Goal: Obtain resource: Download file/media

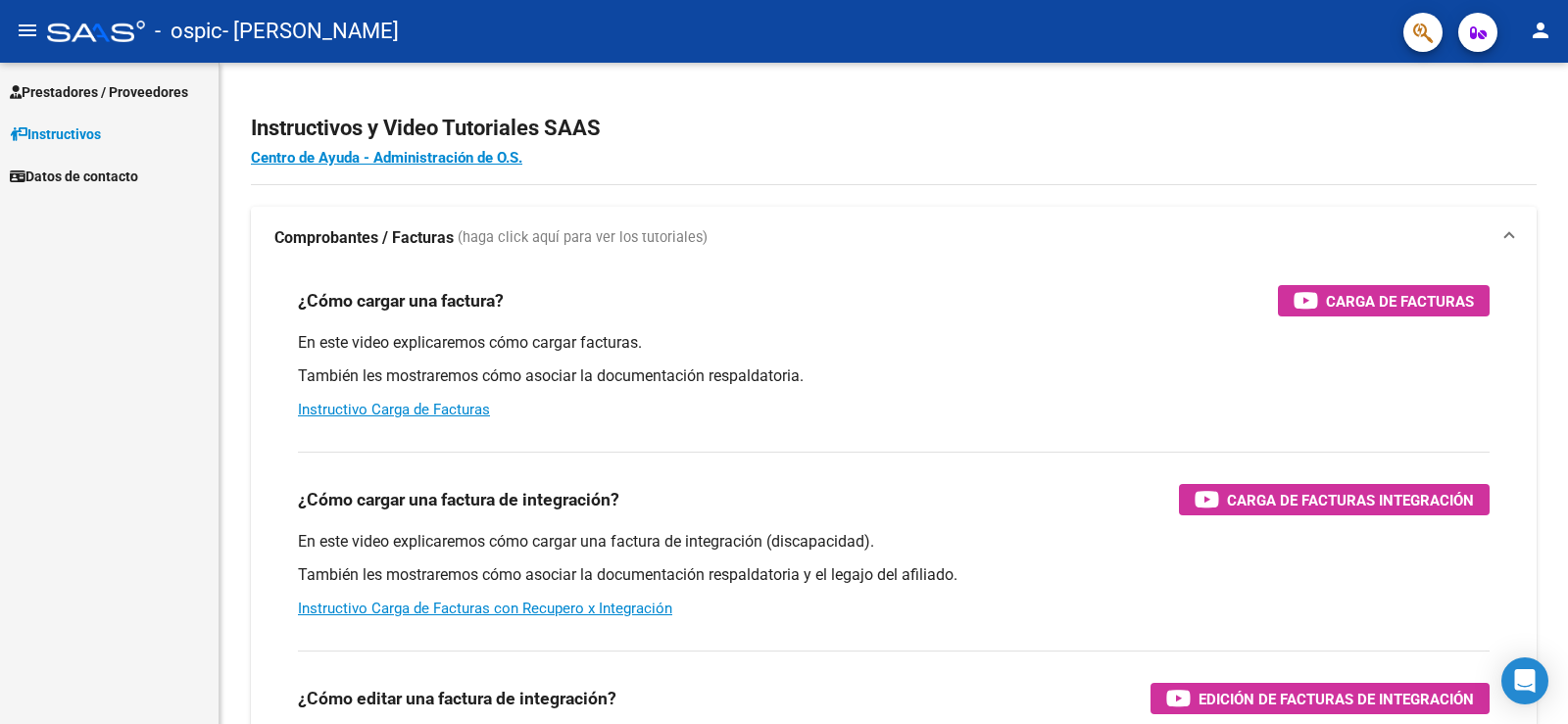
click at [82, 89] on span "Prestadores / Proveedores" at bounding box center [99, 93] width 178 height 22
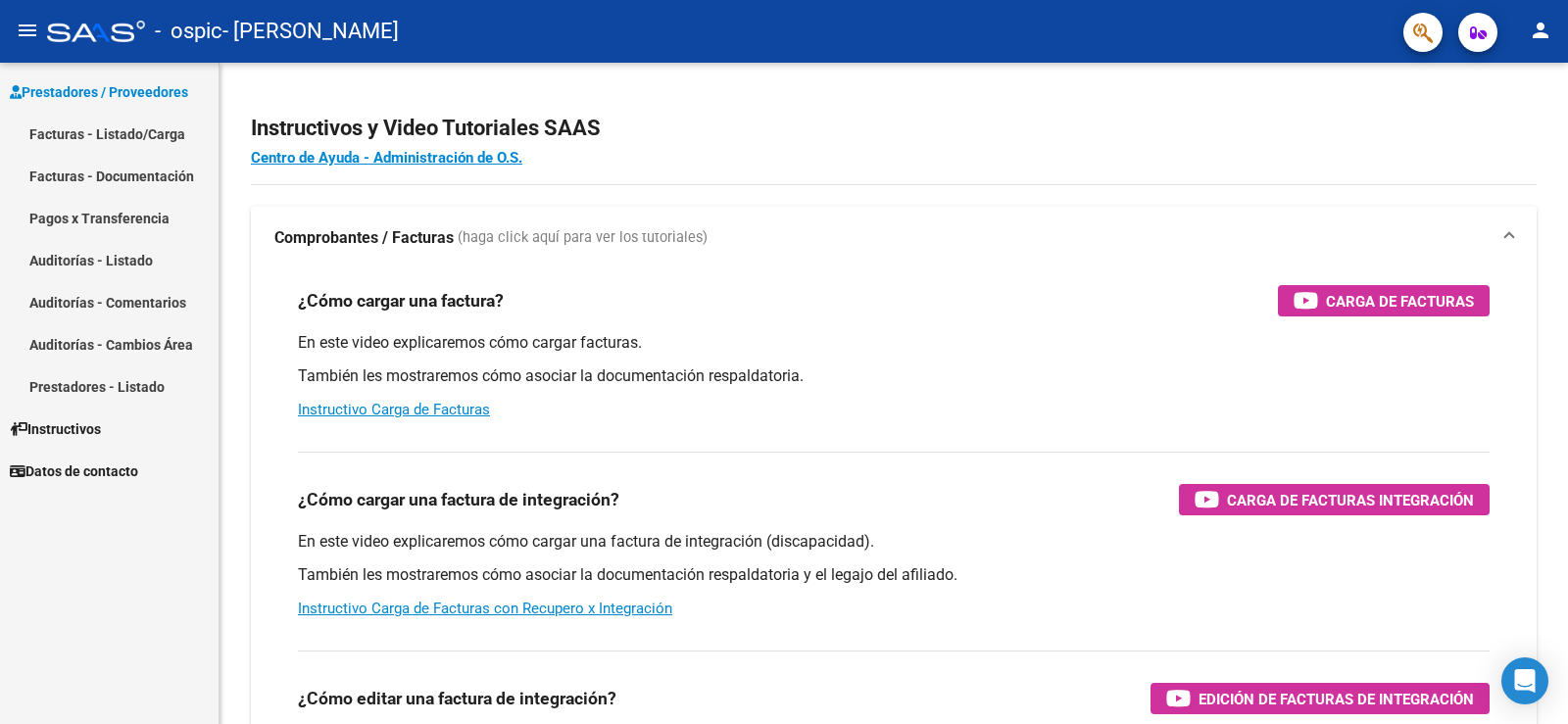
click at [90, 132] on link "Facturas - Listado/Carga" at bounding box center [109, 134] width 218 height 42
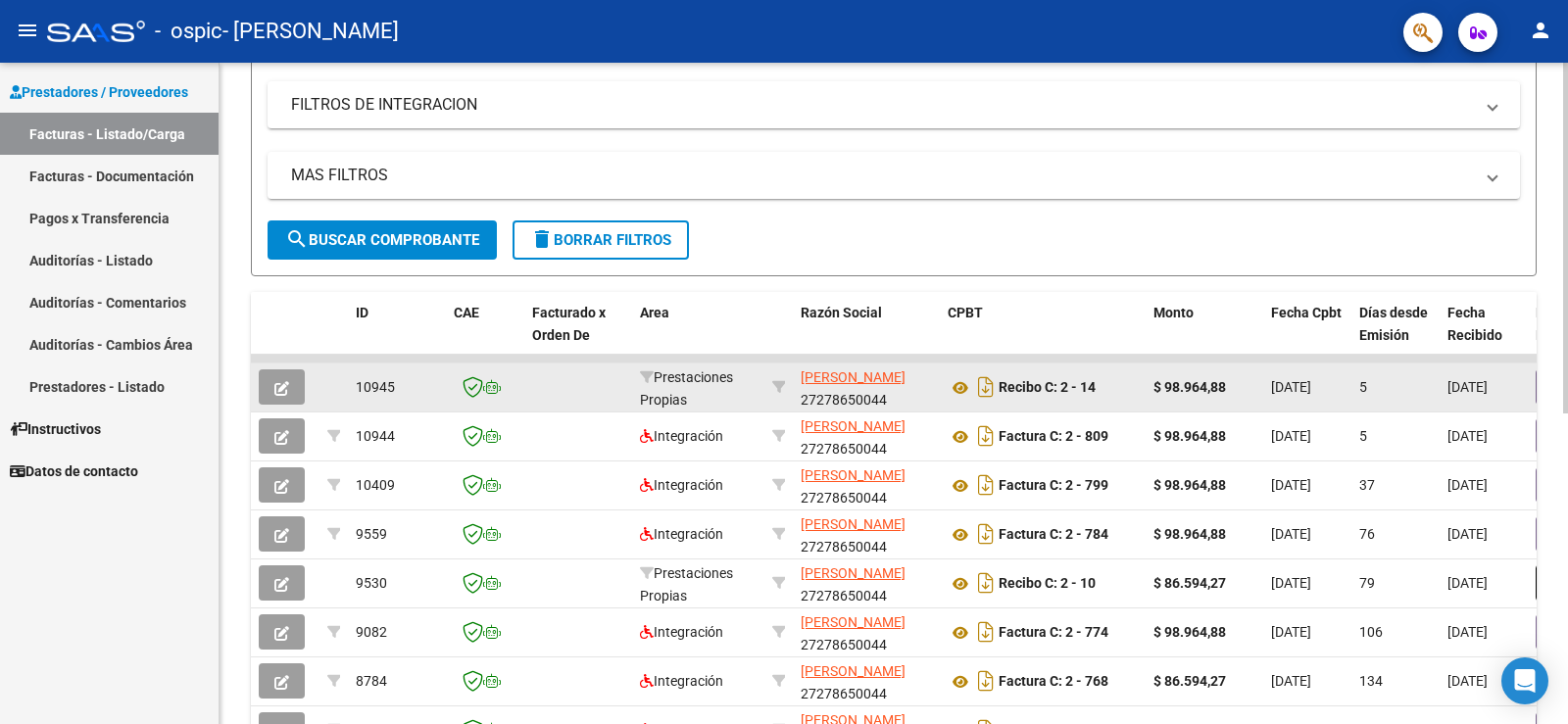
scroll to position [365, 0]
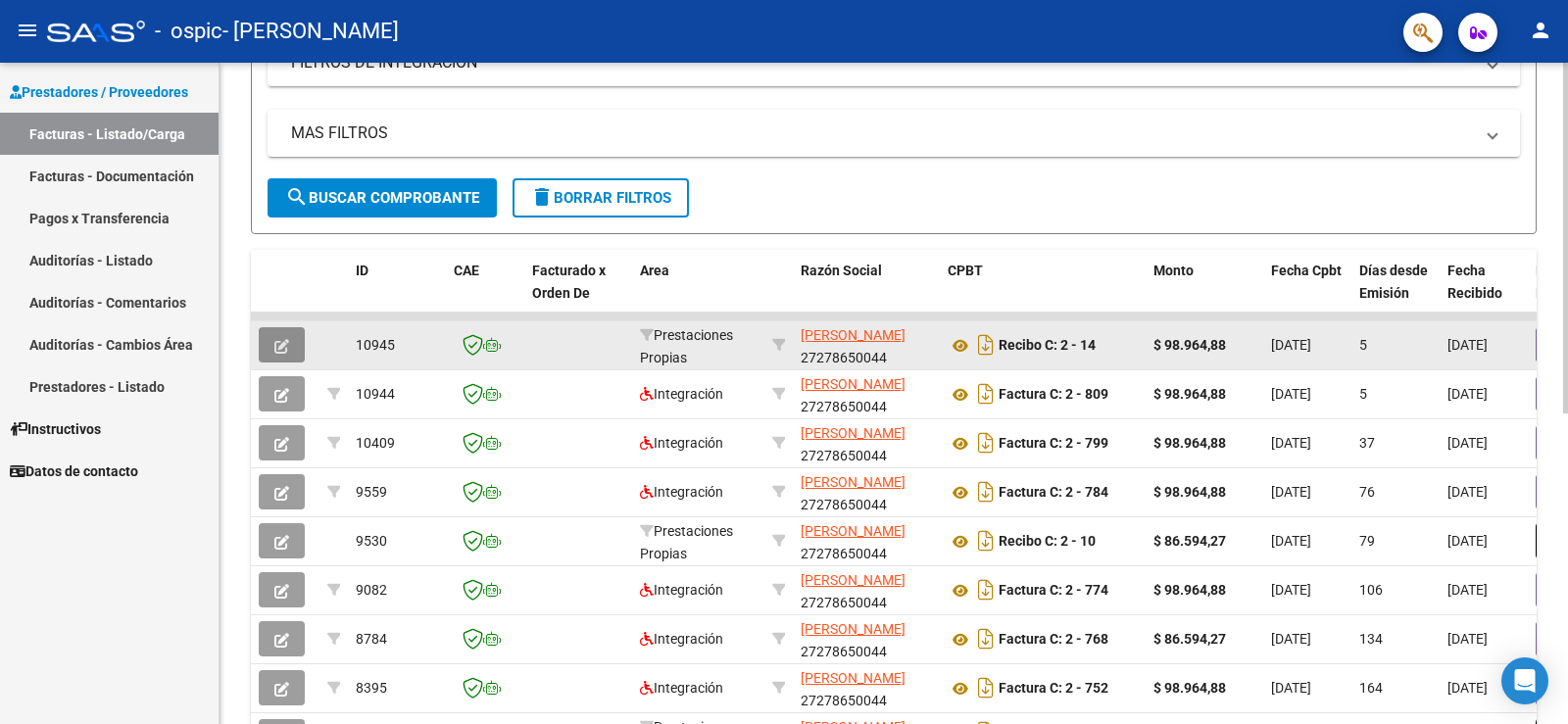
click at [281, 349] on icon "button" at bounding box center [281, 346] width 15 height 15
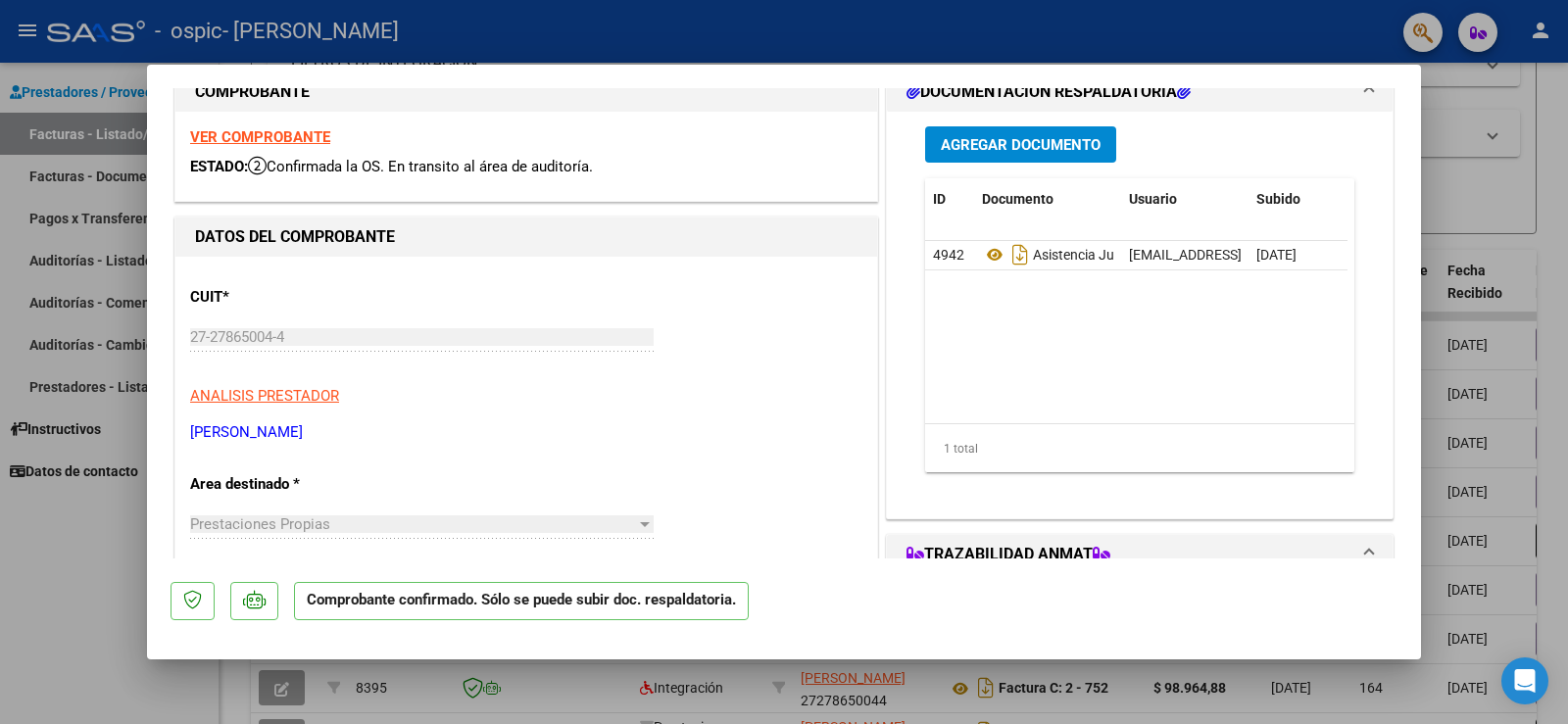
scroll to position [0, 0]
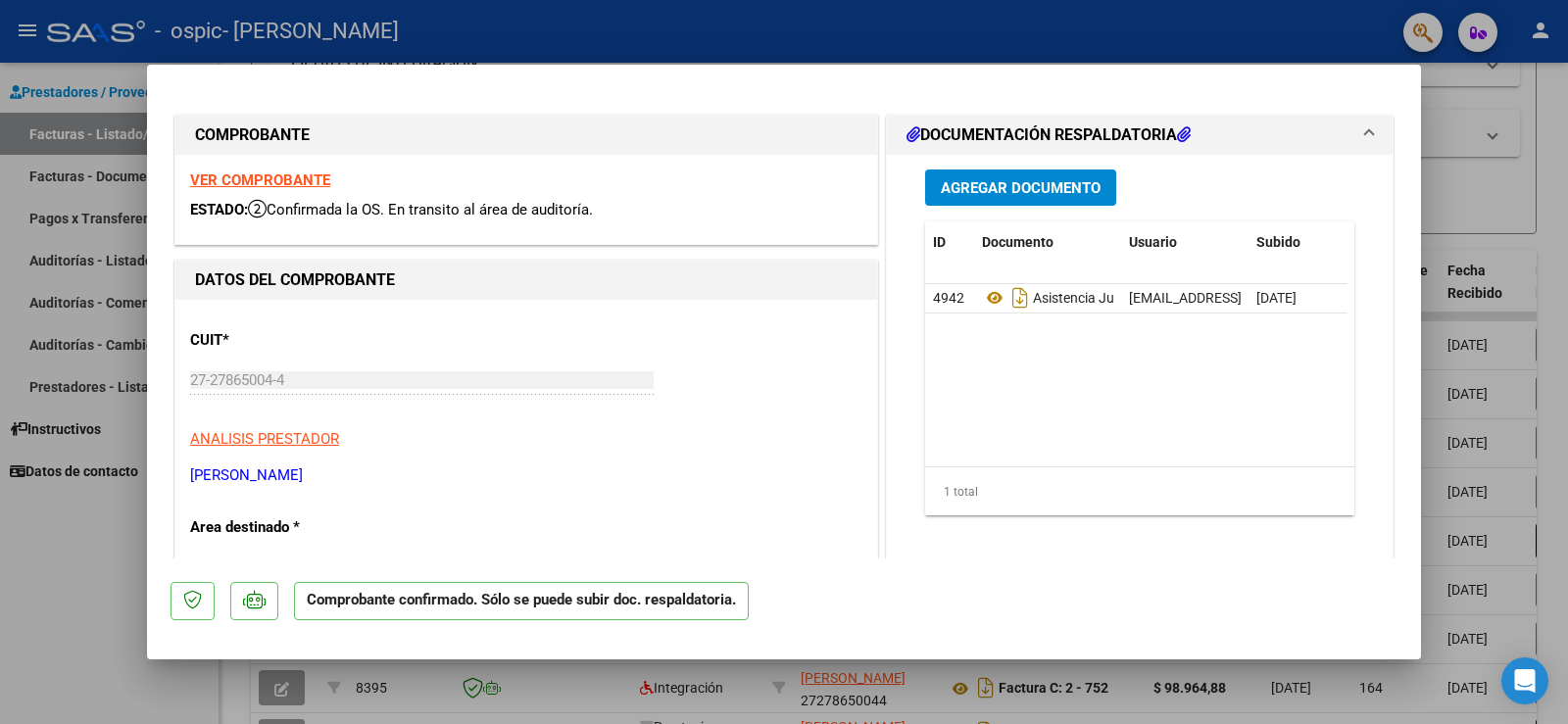
click at [282, 183] on strong "VER COMPROBANTE" at bounding box center [260, 181] width 141 height 18
drag, startPoint x: 91, startPoint y: 603, endPoint x: 110, endPoint y: 599, distance: 19.4
click at [91, 604] on div at bounding box center [784, 362] width 1568 height 724
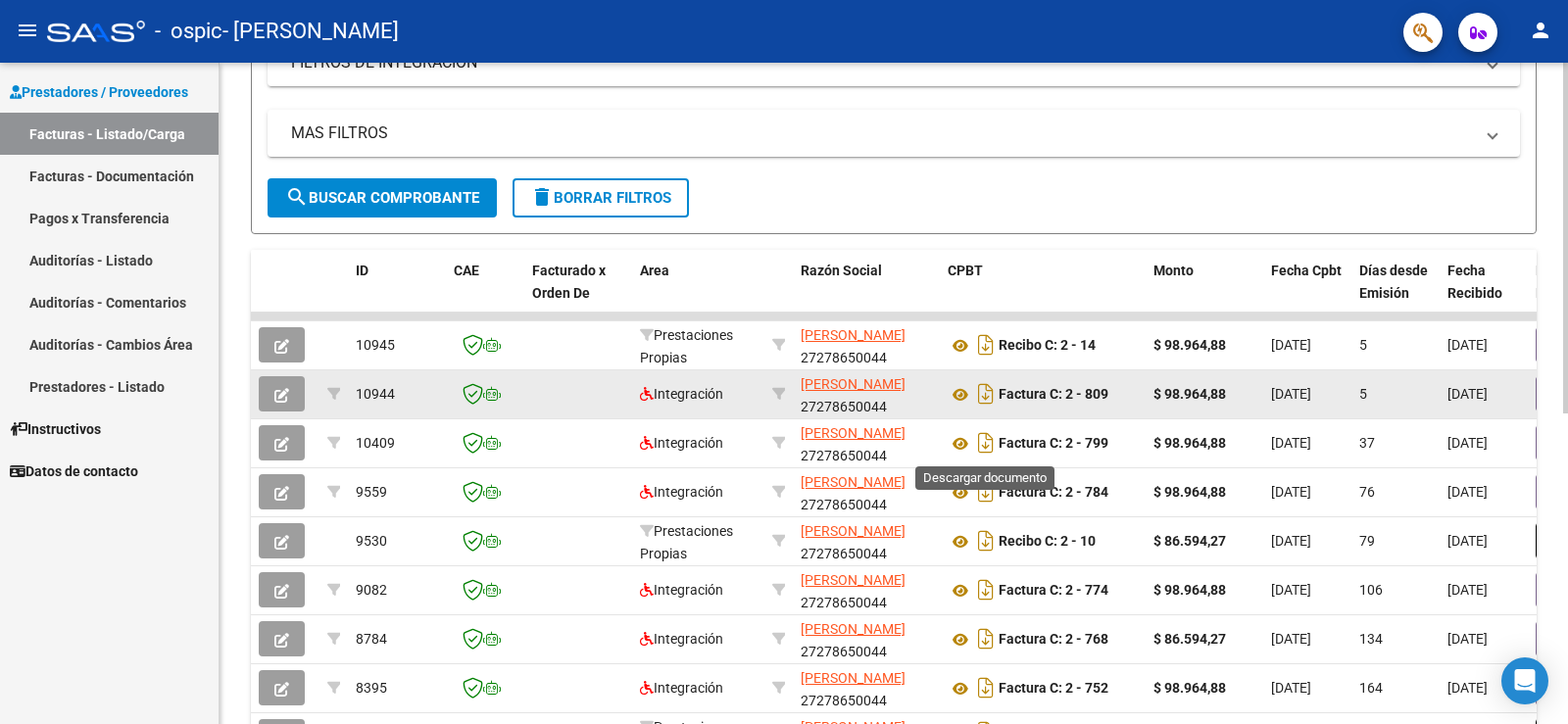
click at [289, 398] on button "button" at bounding box center [282, 393] width 46 height 35
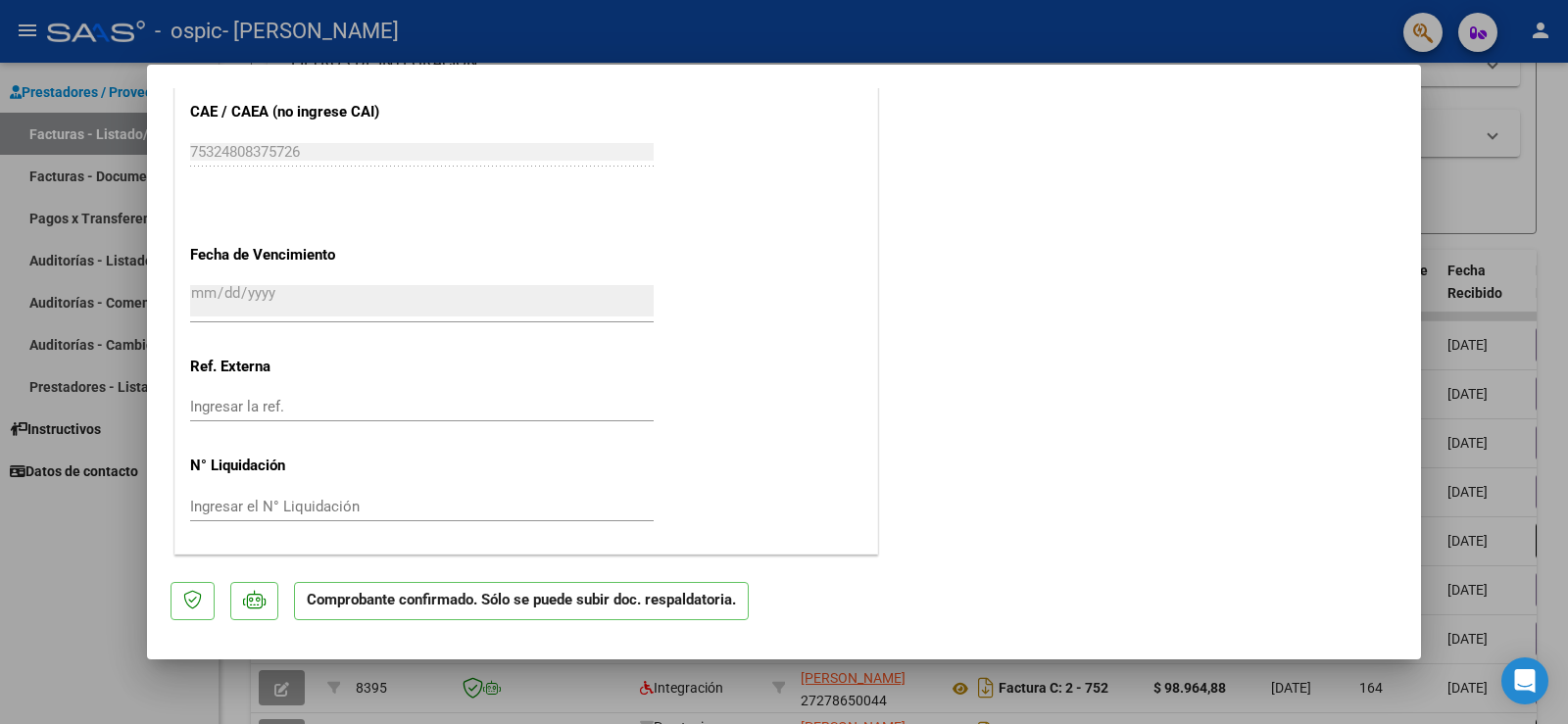
scroll to position [681, 0]
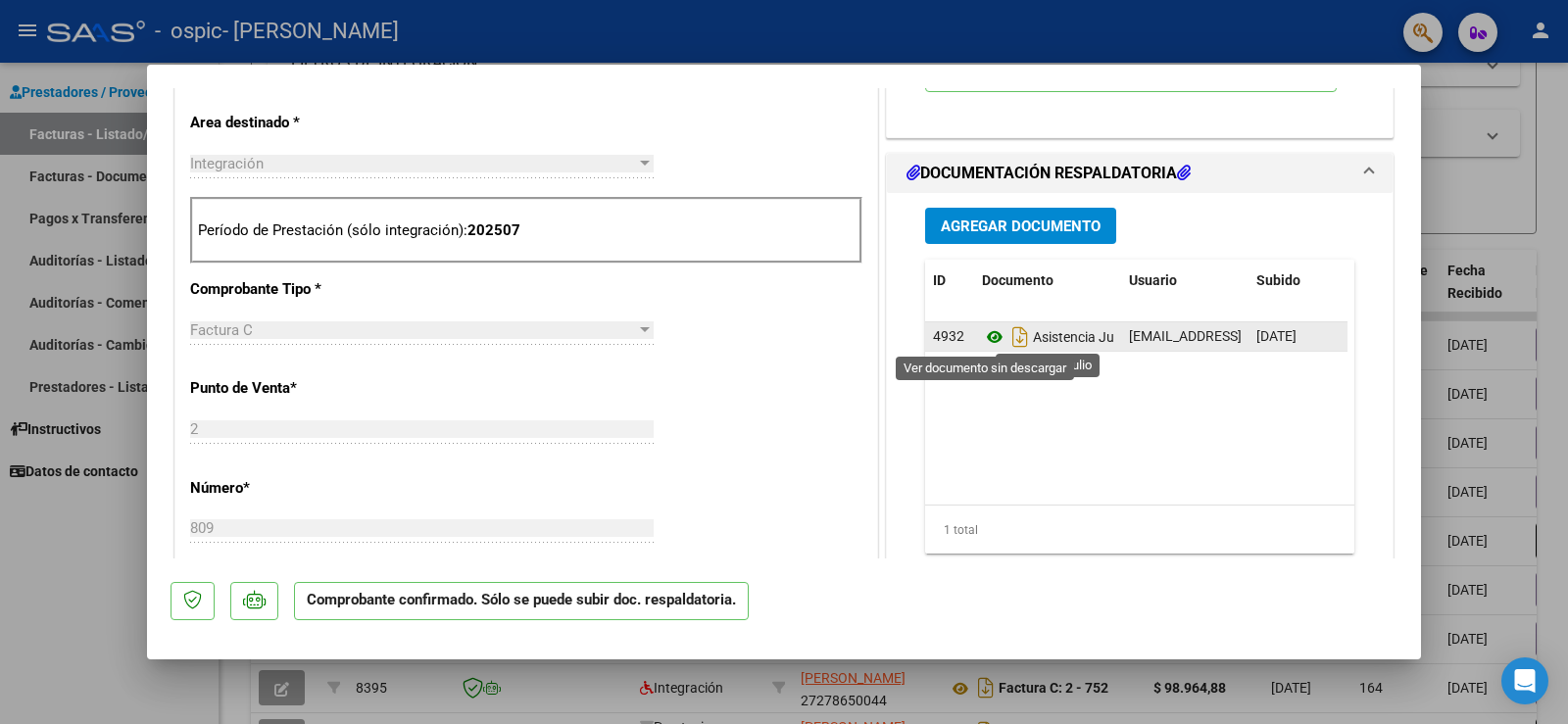
click at [982, 333] on icon at bounding box center [995, 337] width 26 height 24
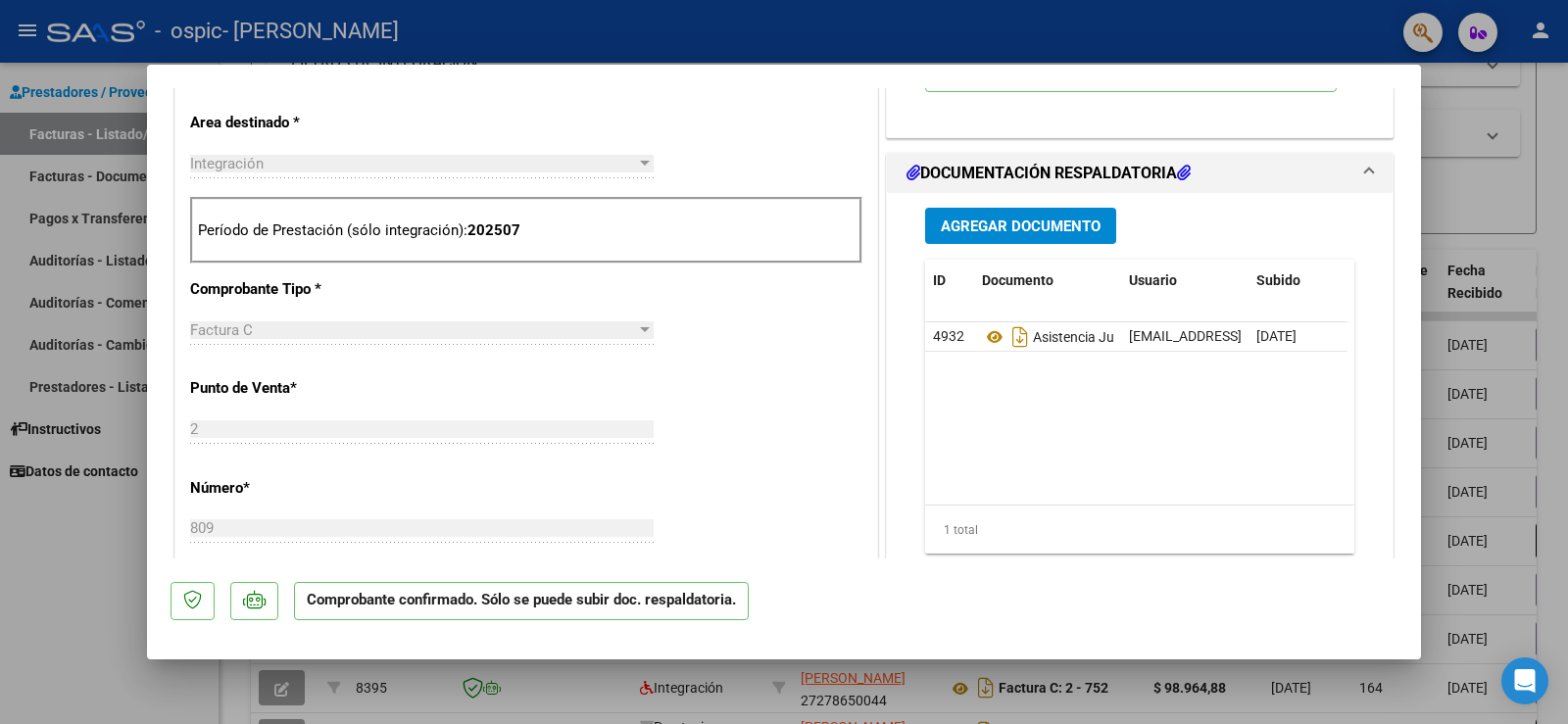
scroll to position [289, 0]
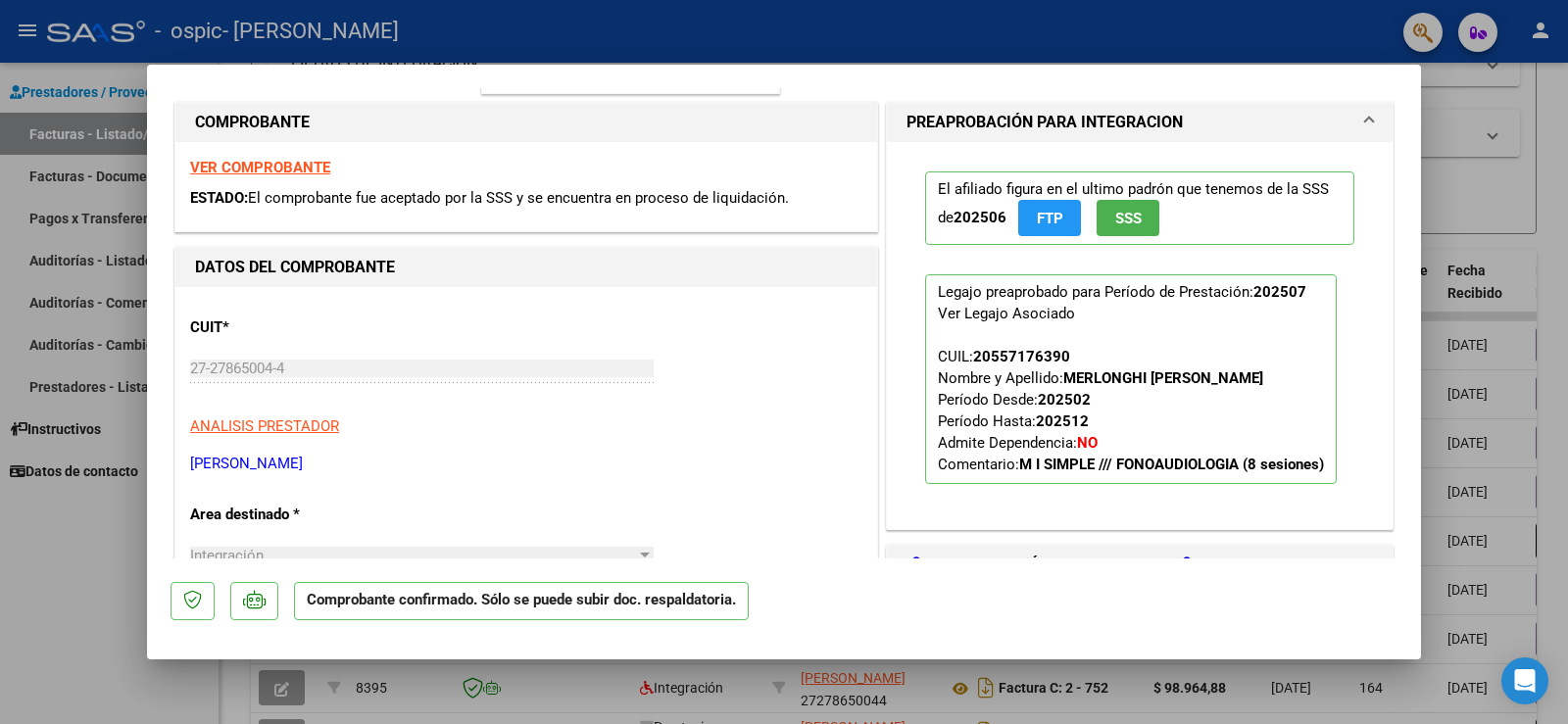
click at [289, 160] on strong "VER COMPROBANTE" at bounding box center [260, 168] width 141 height 18
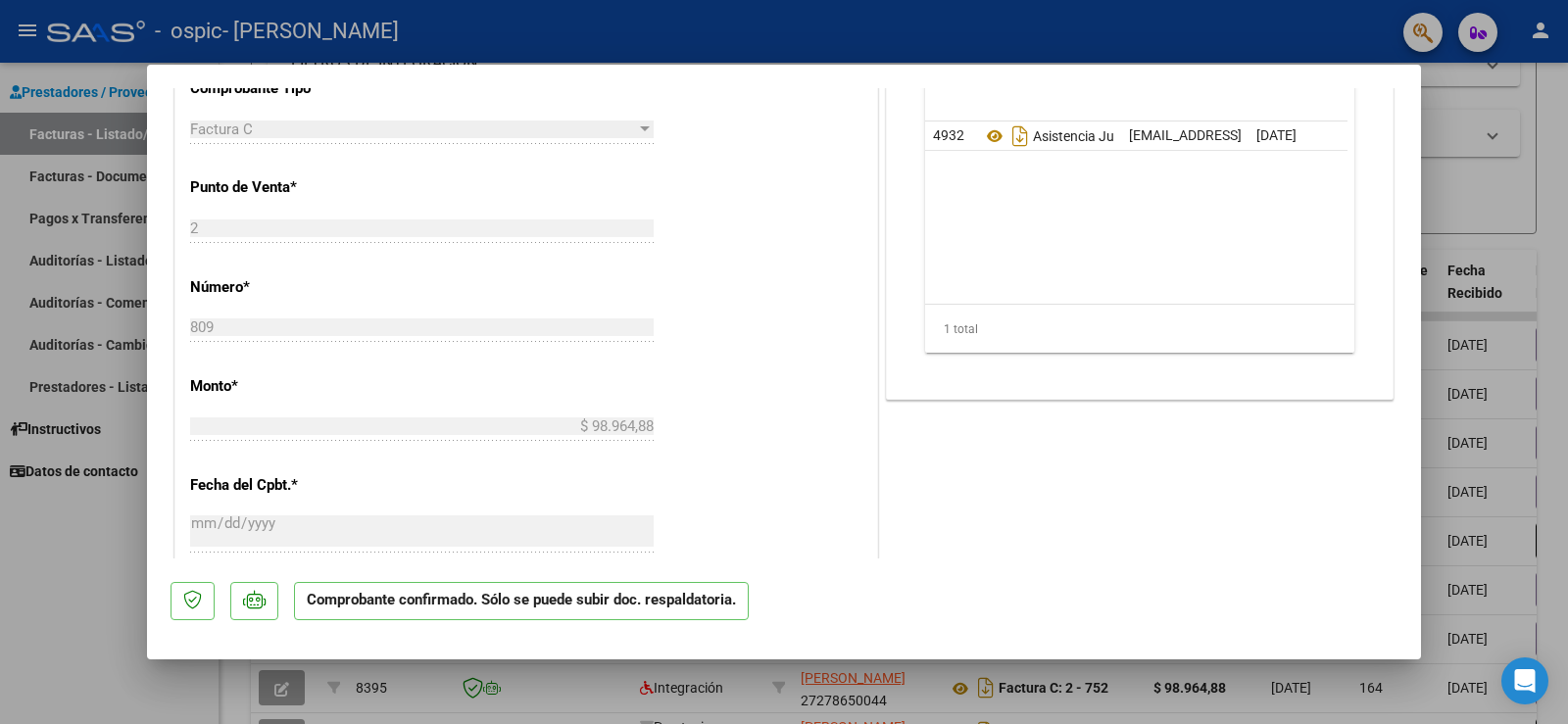
scroll to position [784, 0]
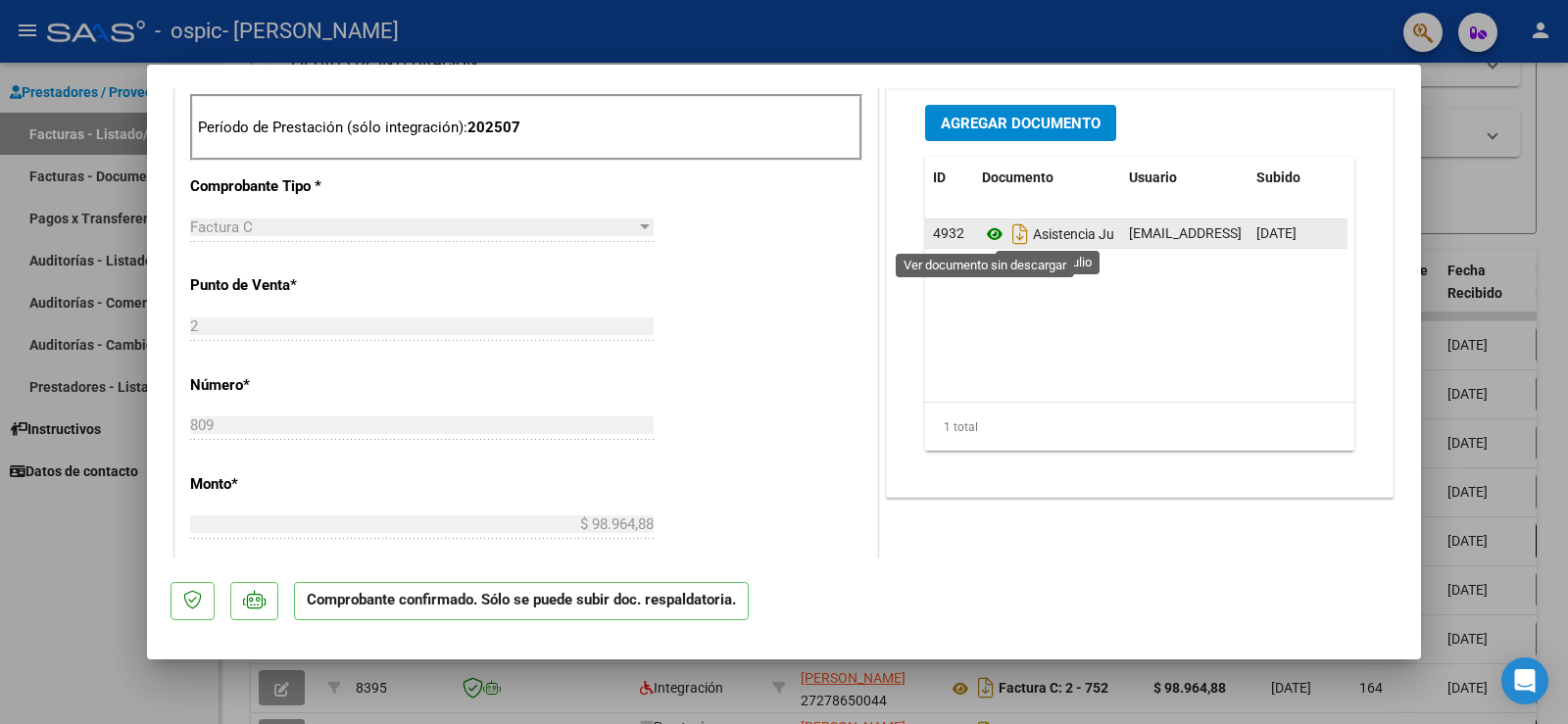
click at [982, 231] on icon at bounding box center [995, 234] width 26 height 24
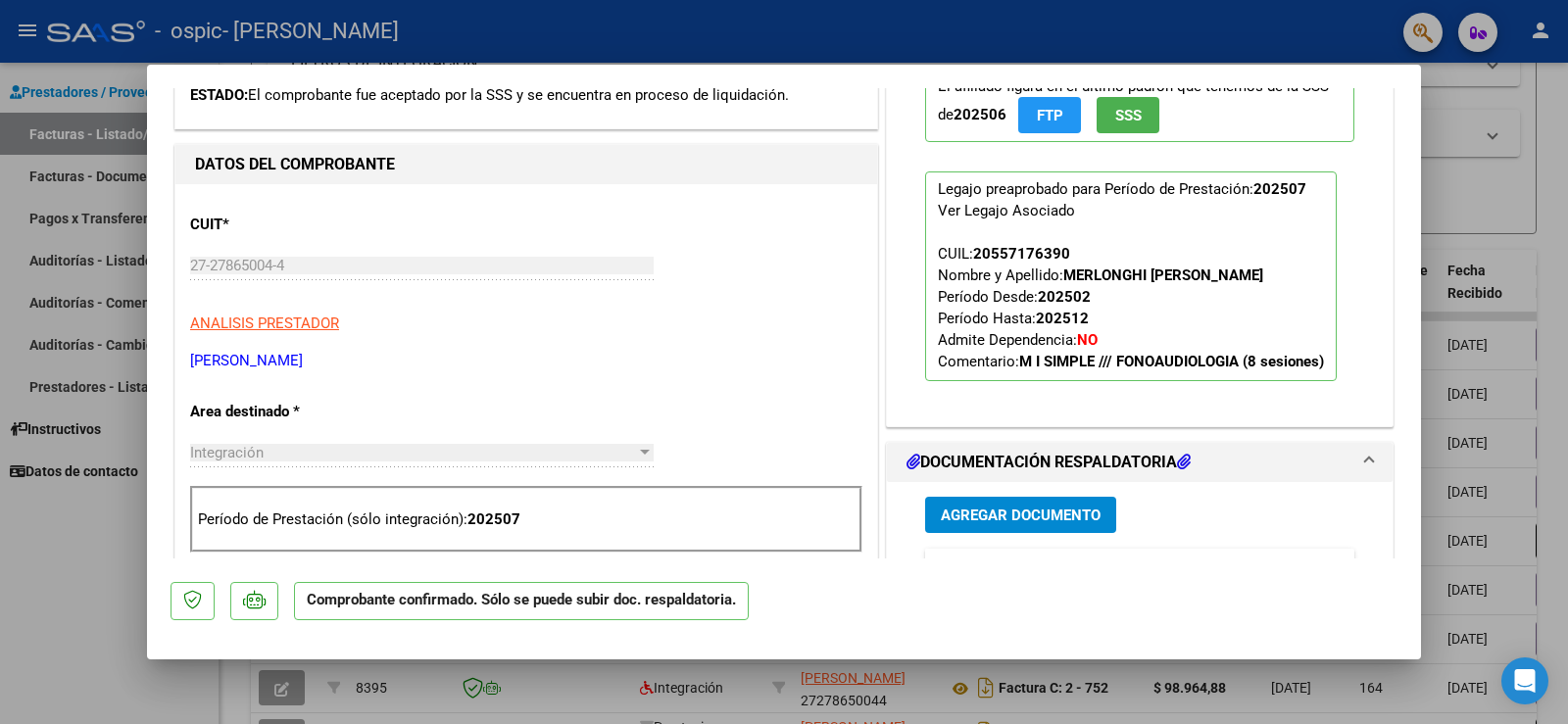
scroll to position [0, 0]
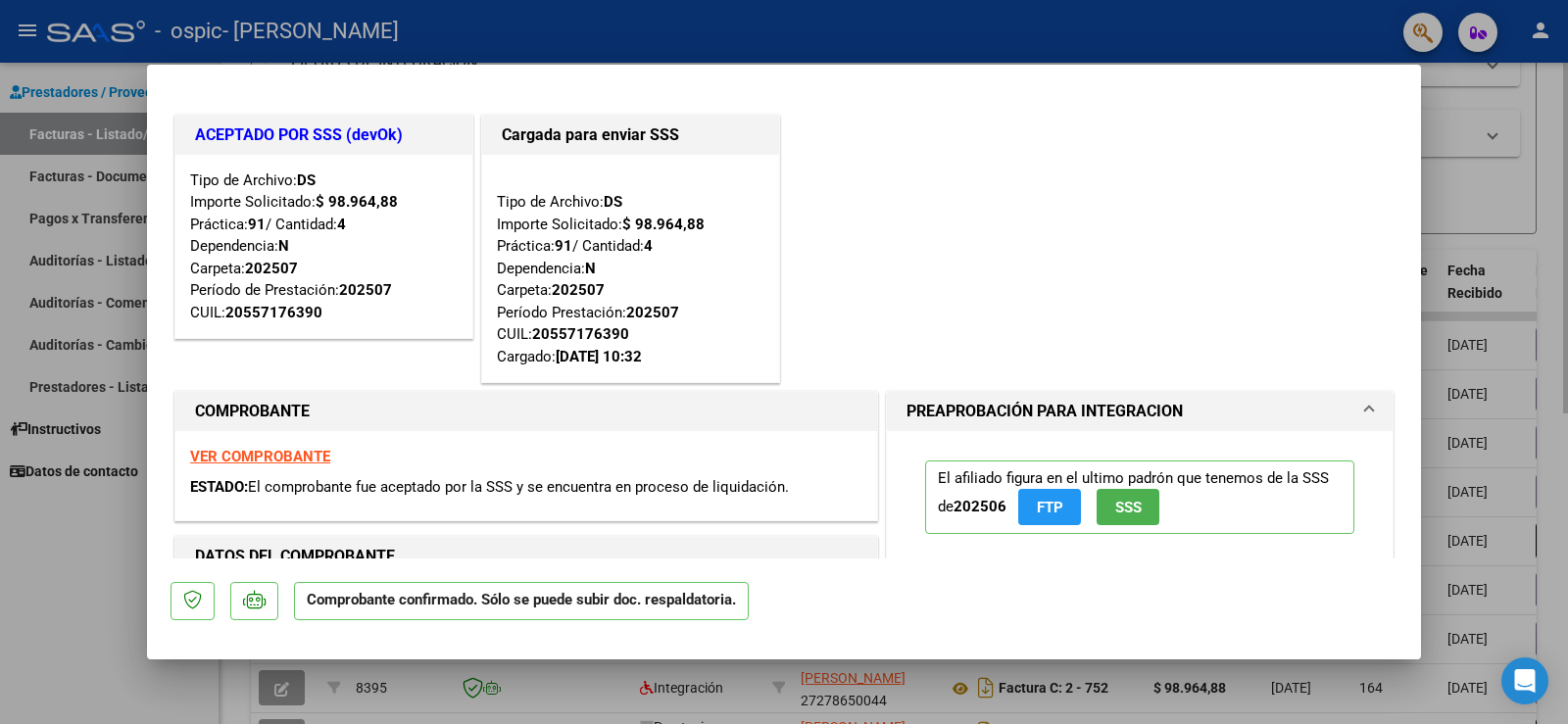
drag, startPoint x: 1567, startPoint y: 240, endPoint x: 1534, endPoint y: 247, distance: 33.7
click at [1566, 240] on div at bounding box center [784, 362] width 1568 height 724
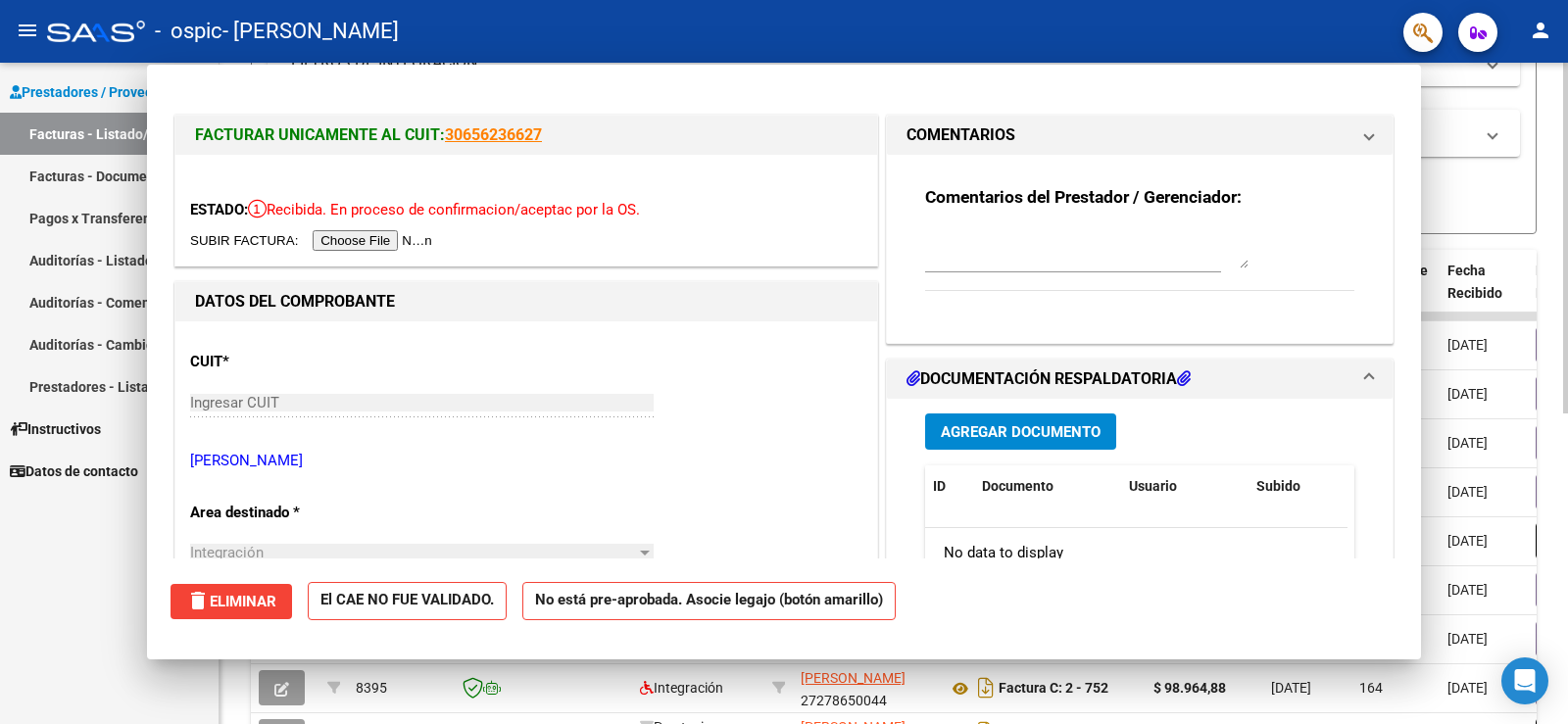
click at [1534, 247] on div "Video tutorial PRESTADORES -> Listado de CPBTs Emitidos por Prestadores / Prove…" at bounding box center [894, 298] width 1286 height 1138
